Goal: Task Accomplishment & Management: Manage account settings

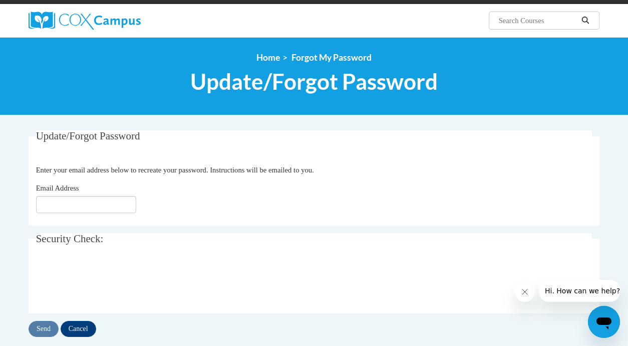
scroll to position [71, 0]
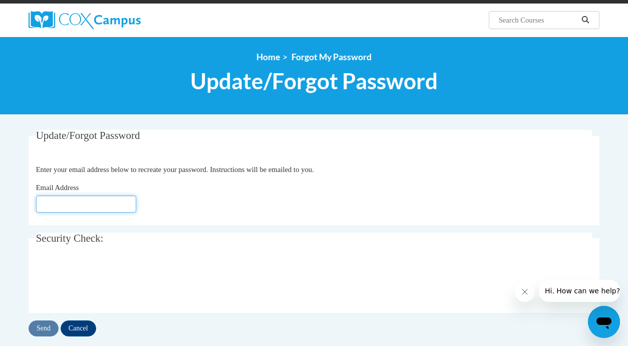
click at [49, 208] on input "Email Address" at bounding box center [86, 203] width 100 height 17
type input "[EMAIL_ADDRESS][DOMAIN_NAME]"
click at [47, 324] on input "Send" at bounding box center [44, 328] width 30 height 16
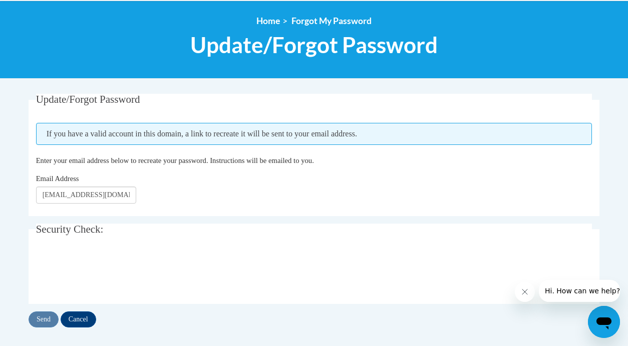
scroll to position [115, 0]
